Goal: Navigation & Orientation: Find specific page/section

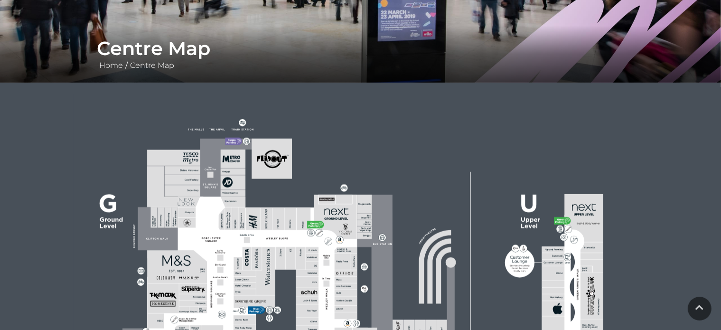
scroll to position [332, 0]
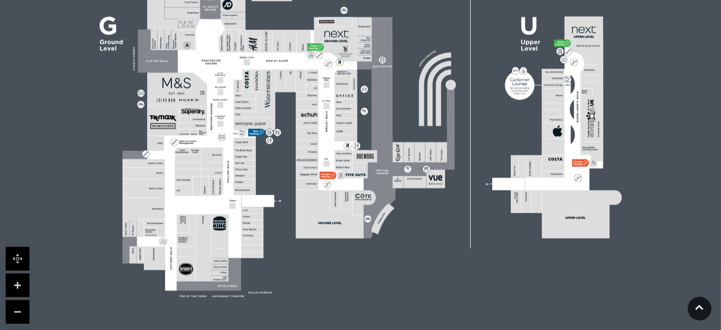
click at [233, 197] on polygon at bounding box center [244, 149] width 245 height 284
click at [12, 297] on div at bounding box center [18, 287] width 24 height 80
click at [9, 289] on link at bounding box center [18, 285] width 24 height 24
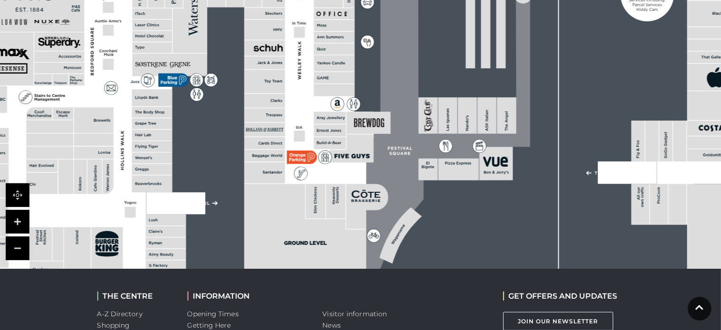
scroll to position [380, 0]
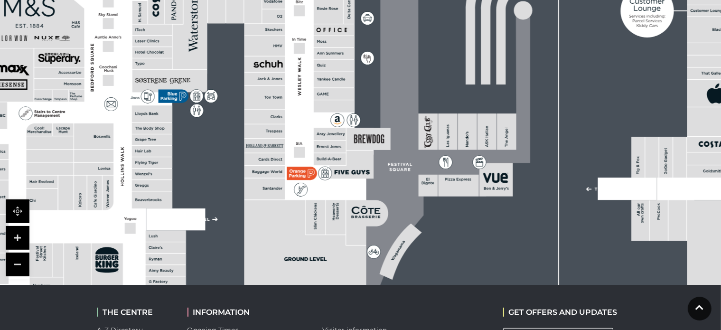
click at [19, 268] on link at bounding box center [18, 264] width 24 height 24
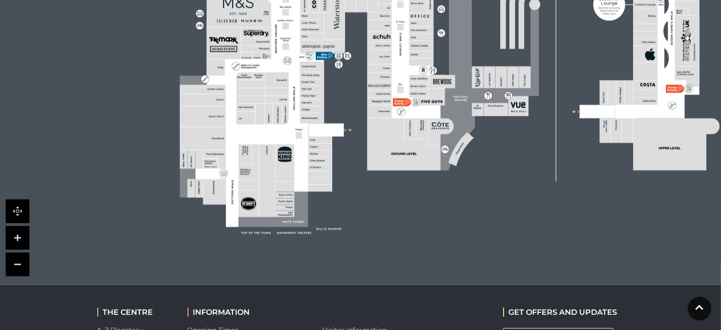
drag, startPoint x: 99, startPoint y: 223, endPoint x: 231, endPoint y: 242, distance: 133.8
click at [231, 242] on icon at bounding box center [436, 41] width 779 height 438
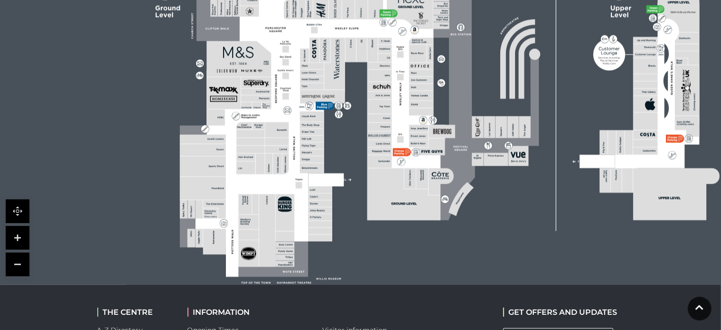
click at [14, 241] on link at bounding box center [18, 238] width 24 height 24
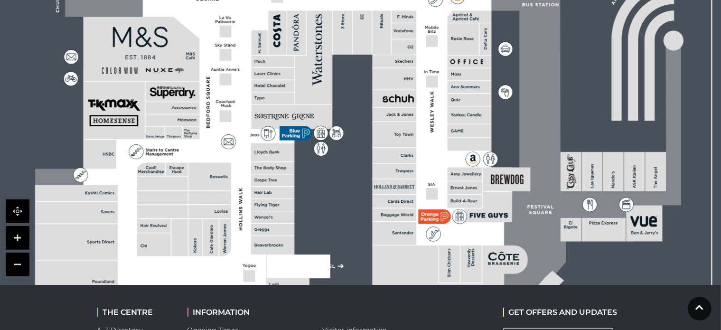
click at [28, 238] on link at bounding box center [18, 238] width 24 height 24
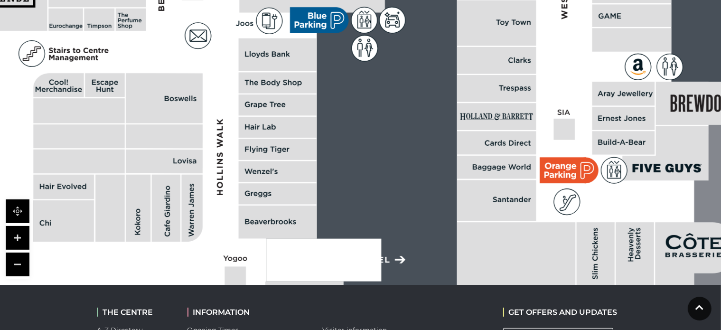
drag, startPoint x: 131, startPoint y: 237, endPoint x: 205, endPoint y: 71, distance: 181.8
click at [206, 72] on polygon at bounding box center [279, 76] width 858 height 994
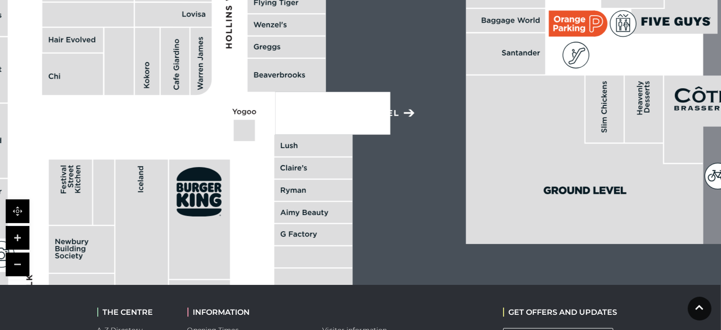
drag, startPoint x: 213, startPoint y: 246, endPoint x: 222, endPoint y: 101, distance: 145.5
click at [209, 64] on icon at bounding box center [200, 61] width 21 height 67
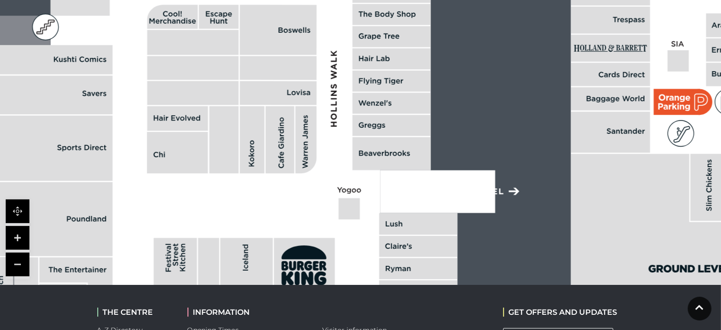
drag, startPoint x: 207, startPoint y: 140, endPoint x: 310, endPoint y: 218, distance: 129.4
click at [310, 218] on polygon at bounding box center [393, 8] width 858 height 994
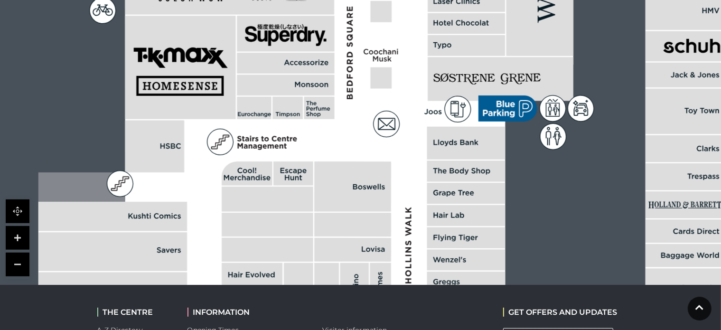
drag, startPoint x: 248, startPoint y: 112, endPoint x: 323, endPoint y: 258, distance: 164.0
click at [323, 258] on rect at bounding box center [352, 250] width 77 height 24
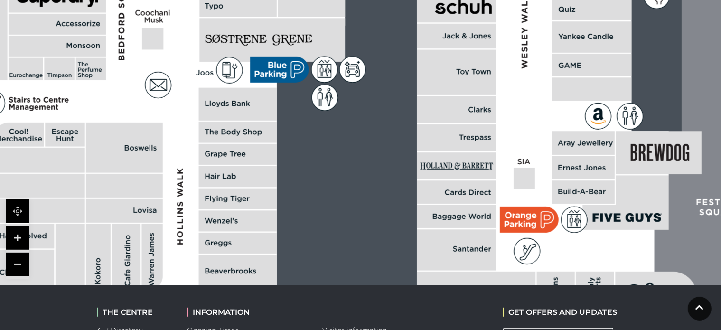
drag, startPoint x: 422, startPoint y: 167, endPoint x: 176, endPoint y: 93, distance: 256.4
click at [176, 93] on polygon at bounding box center [239, 126] width 858 height 994
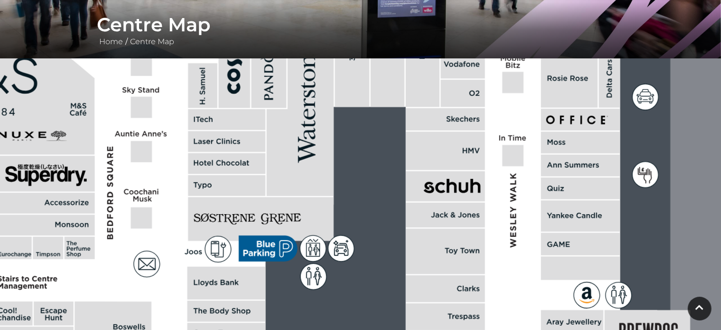
scroll to position [161, 0]
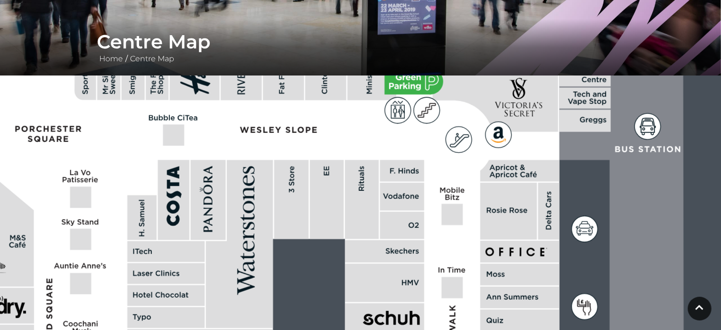
drag, startPoint x: 522, startPoint y: 210, endPoint x: 452, endPoint y: 352, distance: 158.7
click at [452, 329] on html "Skip to Navigation Skip to Content Toggle navigation .st5{fill:none;stroke:#FFF…" at bounding box center [360, 274] width 721 height 871
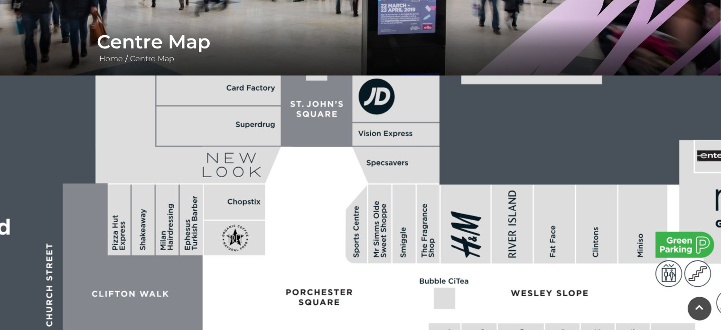
drag, startPoint x: 197, startPoint y: 163, endPoint x: 482, endPoint y: 347, distance: 339.4
click at [482, 329] on html "Skip to Navigation Skip to Content Toggle navigation .st5{fill:none;stroke:#FFF…" at bounding box center [360, 274] width 721 height 871
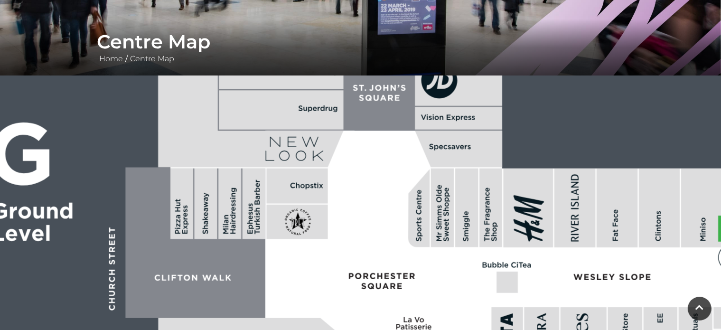
drag, startPoint x: 321, startPoint y: 138, endPoint x: 383, endPoint y: 122, distance: 64.7
click at [383, 122] on polygon at bounding box center [343, 29] width 371 height 204
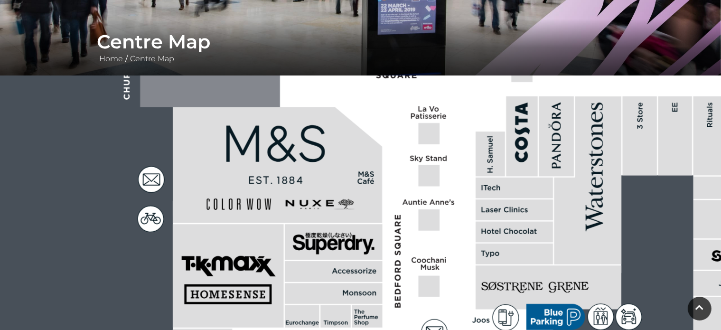
drag, startPoint x: 312, startPoint y: 308, endPoint x: 327, endPoint y: 95, distance: 214.0
click at [327, 95] on rect at bounding box center [324, 21] width 89 height 203
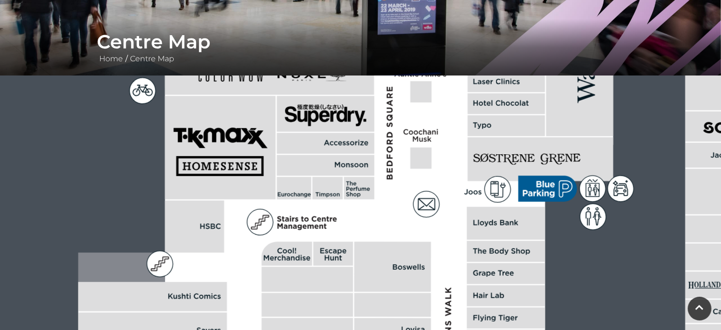
drag, startPoint x: 395, startPoint y: 260, endPoint x: 388, endPoint y: 131, distance: 129.2
click at [388, 132] on icon at bounding box center [390, 134] width 6 height 5
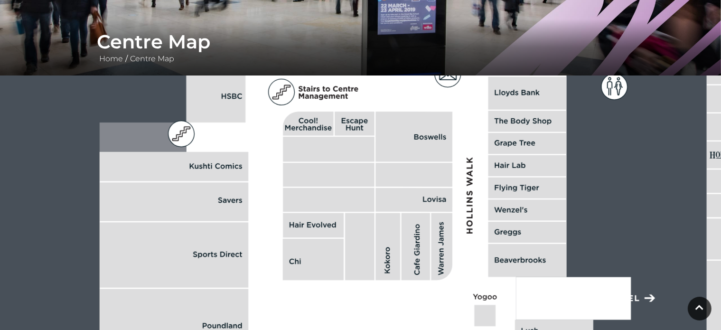
drag, startPoint x: 257, startPoint y: 299, endPoint x: 274, endPoint y: 171, distance: 129.2
click at [274, 171] on polygon at bounding box center [529, 115] width 858 height 994
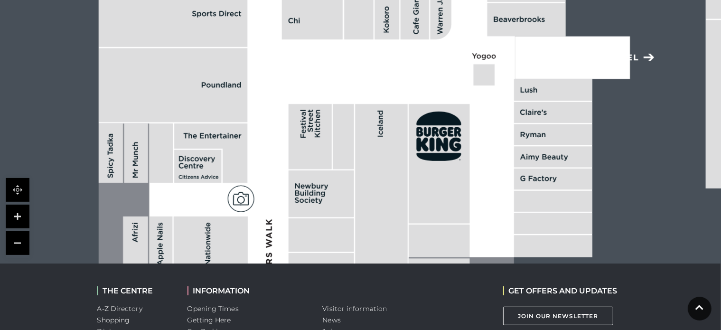
scroll to position [446, 0]
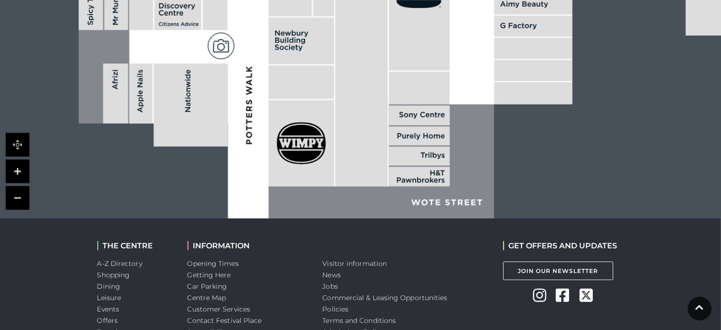
drag, startPoint x: 406, startPoint y: 151, endPoint x: 386, endPoint y: 43, distance: 110.0
click at [386, 43] on rect at bounding box center [361, 68] width 53 height 235
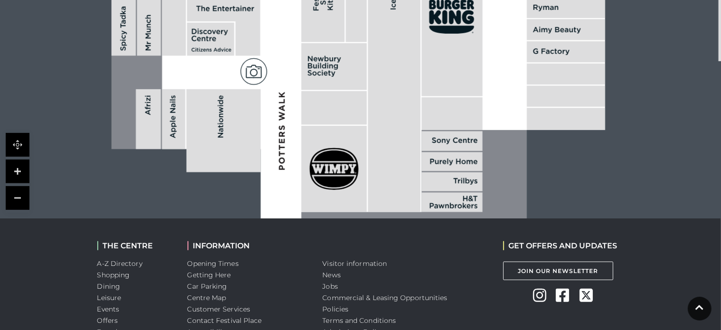
drag, startPoint x: 408, startPoint y: 191, endPoint x: 444, endPoint y: 220, distance: 46.3
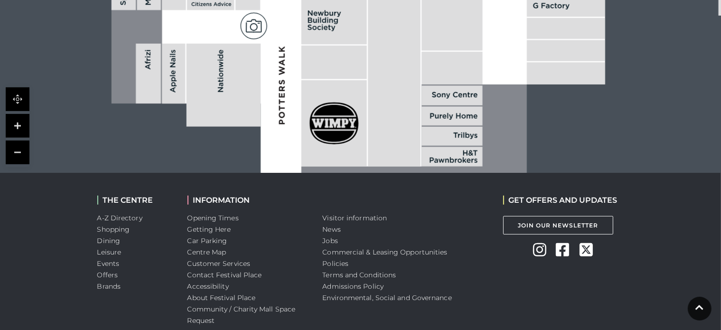
scroll to position [541, 0]
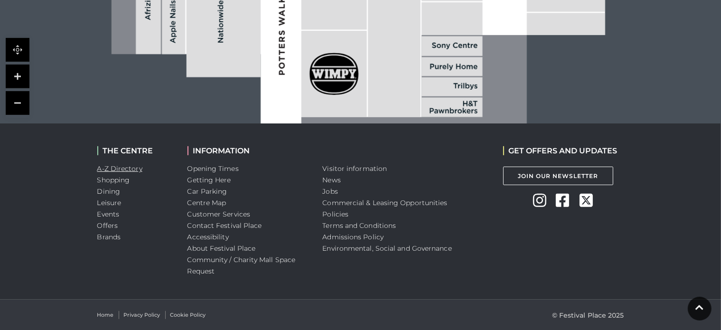
click at [121, 167] on link "A-Z Directory" at bounding box center [119, 168] width 45 height 9
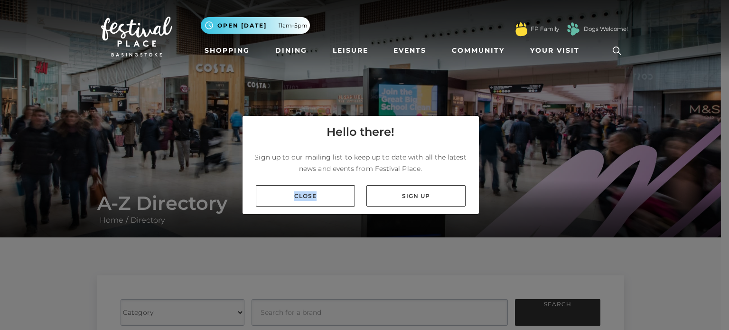
drag, startPoint x: 340, startPoint y: 206, endPoint x: 335, endPoint y: 211, distance: 6.7
click at [334, 211] on div "Close Sign up" at bounding box center [360, 195] width 236 height 37
click at [325, 202] on link "Close" at bounding box center [305, 195] width 99 height 21
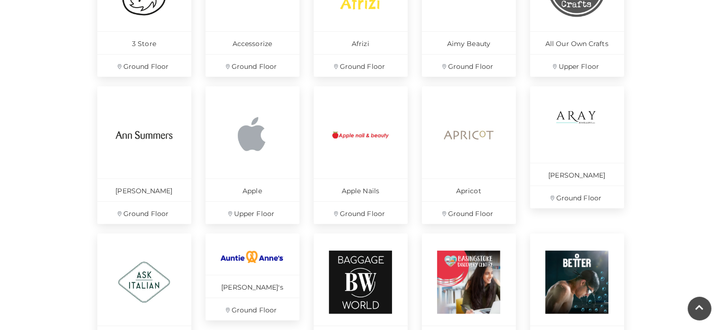
scroll to position [522, 0]
